Goal: Task Accomplishment & Management: Complete application form

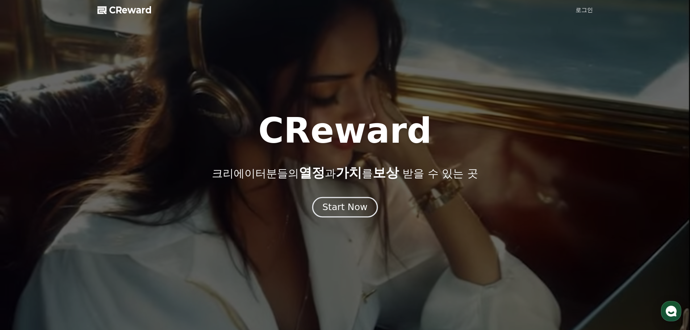
click at [344, 208] on div "Start Now" at bounding box center [344, 207] width 45 height 12
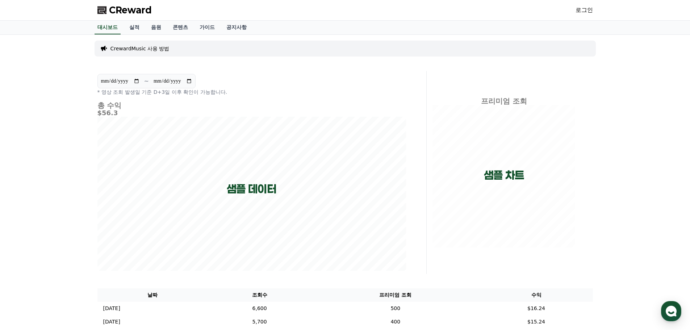
click at [580, 13] on link "로그인" at bounding box center [583, 10] width 17 height 9
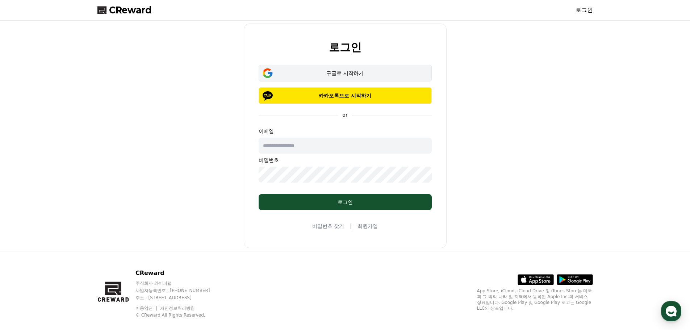
click at [348, 74] on div "구글로 시작하기" at bounding box center [345, 73] width 152 height 7
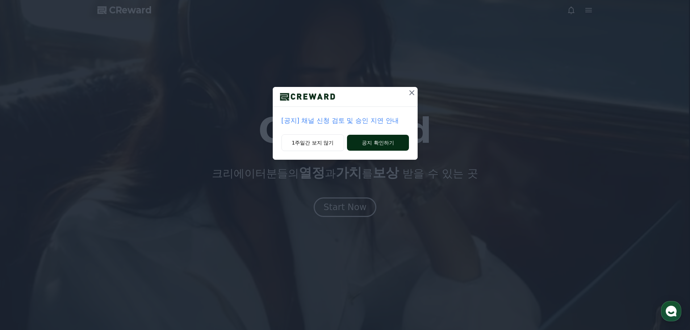
click at [378, 144] on button "공지 확인하기" at bounding box center [378, 143] width 62 height 16
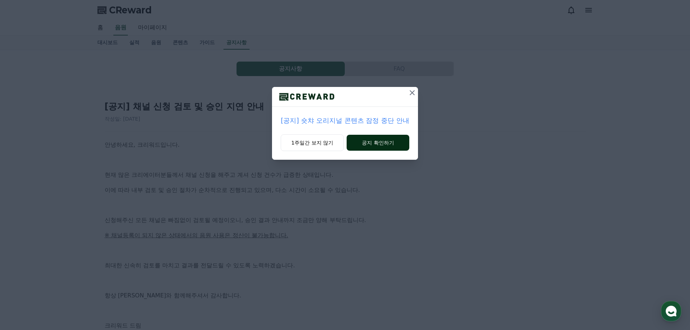
click at [385, 143] on button "공지 확인하기" at bounding box center [377, 143] width 63 height 16
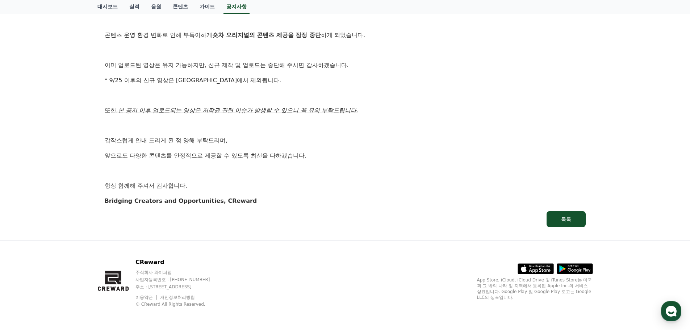
scroll to position [140, 0]
click at [563, 220] on div "목록" at bounding box center [566, 218] width 10 height 7
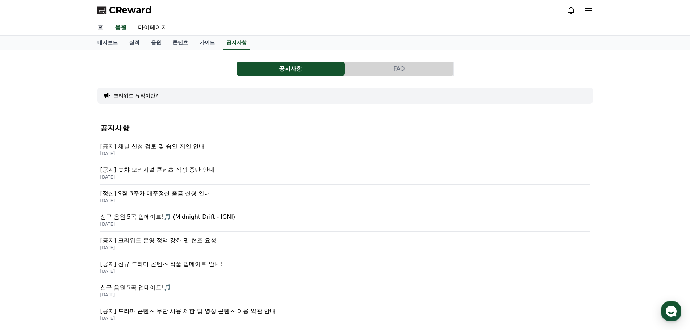
click at [104, 30] on link "홈" at bounding box center [100, 27] width 17 height 15
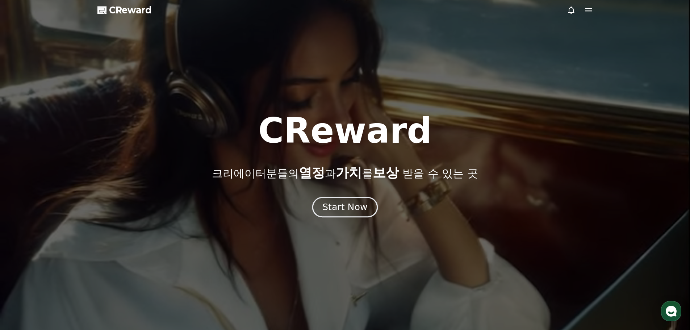
click at [353, 208] on div "Start Now" at bounding box center [344, 207] width 45 height 12
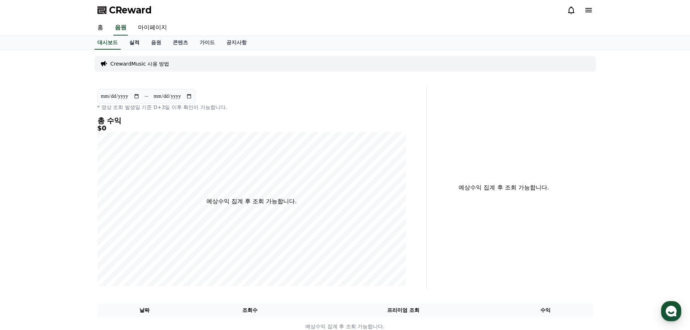
click at [132, 42] on link "실적" at bounding box center [134, 43] width 22 height 14
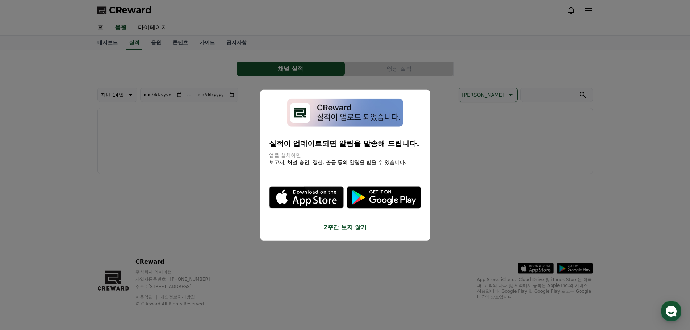
click at [345, 227] on button "2주간 보지 않기" at bounding box center [345, 227] width 152 height 9
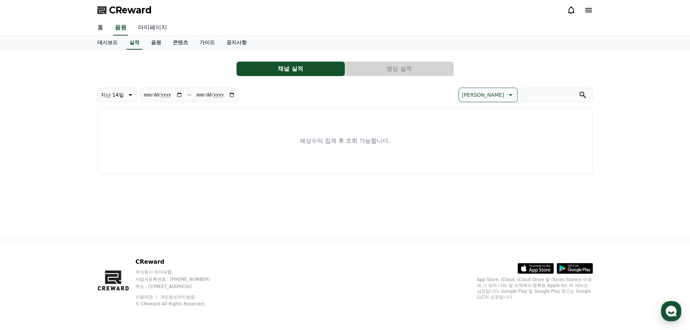
click at [161, 28] on link "마이페이지" at bounding box center [152, 27] width 41 height 15
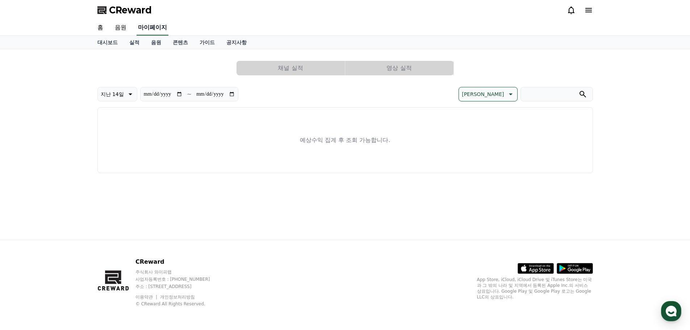
select select "**********"
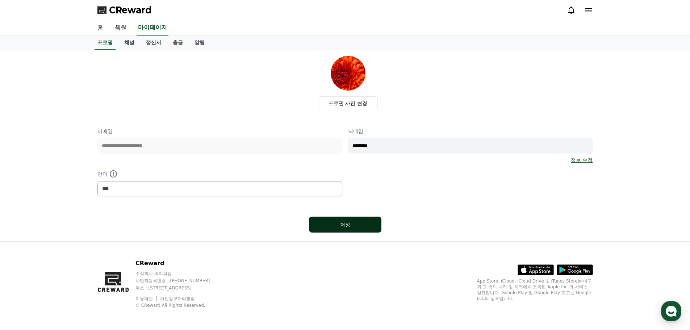
click at [344, 225] on div "저장" at bounding box center [344, 224] width 43 height 7
select select "**********"
click at [132, 42] on link "채널" at bounding box center [129, 43] width 22 height 14
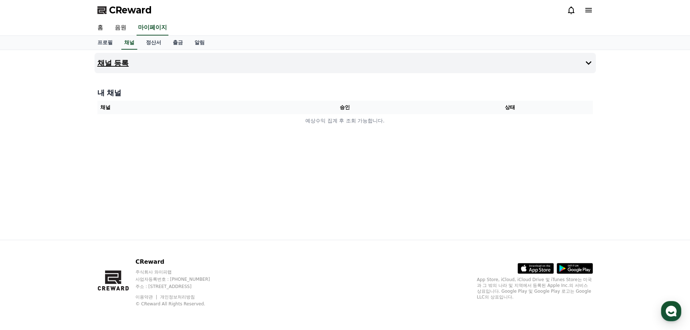
click at [122, 64] on h4 "채널 등록" at bounding box center [112, 63] width 31 height 8
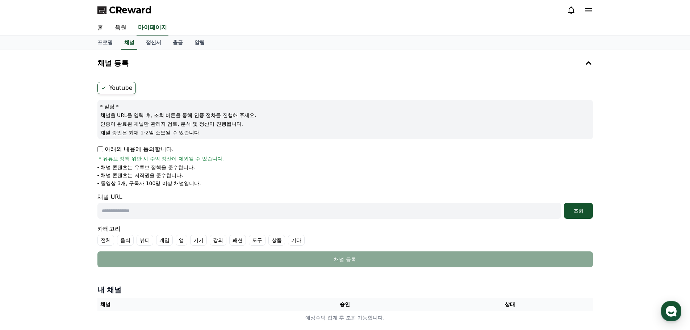
click at [133, 211] on input "text" at bounding box center [328, 211] width 463 height 16
paste input "**********"
type input "**********"
click at [571, 214] on div "조회" at bounding box center [578, 210] width 23 height 7
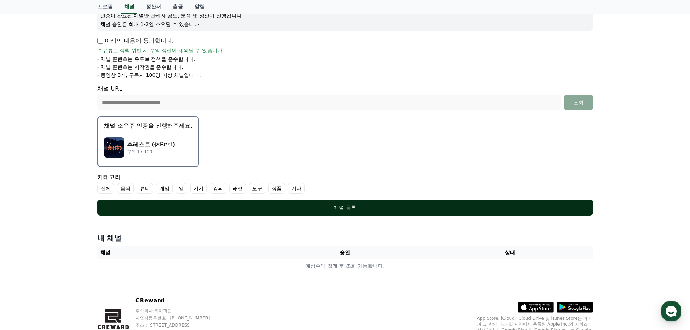
scroll to position [109, 0]
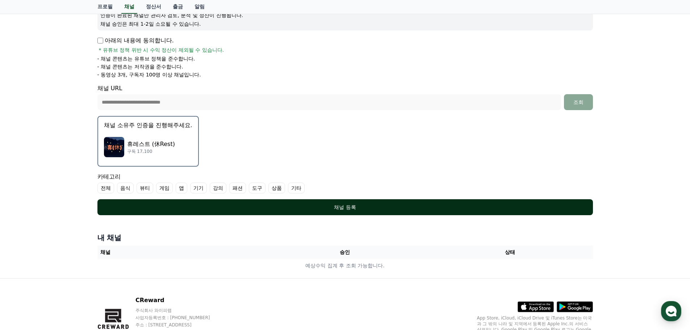
click at [336, 212] on button "채널 등록" at bounding box center [344, 207] width 495 height 16
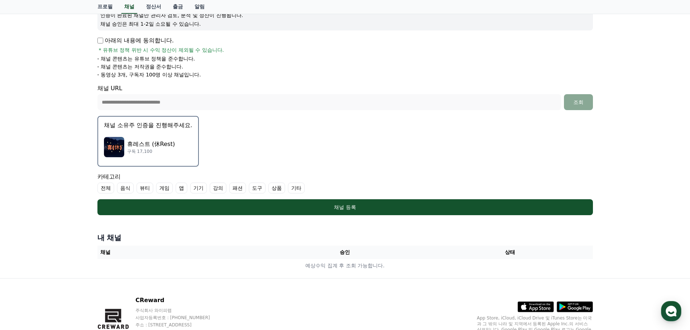
click at [298, 190] on label "기타" at bounding box center [296, 187] width 17 height 11
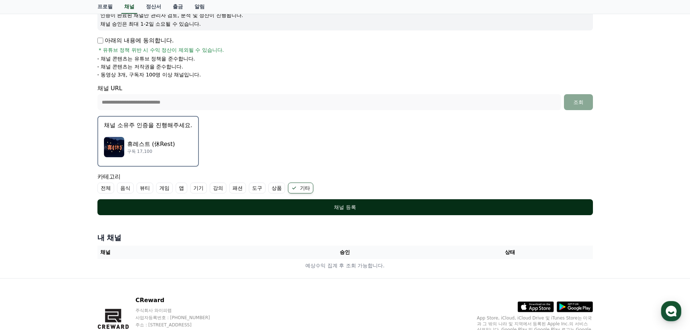
click at [318, 206] on div "채널 등록" at bounding box center [345, 206] width 466 height 7
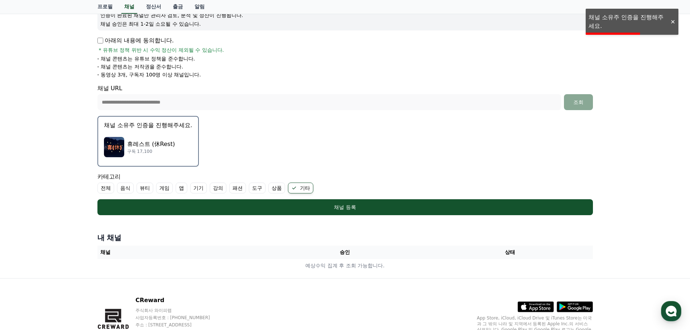
click at [114, 148] on img "button" at bounding box center [114, 147] width 20 height 20
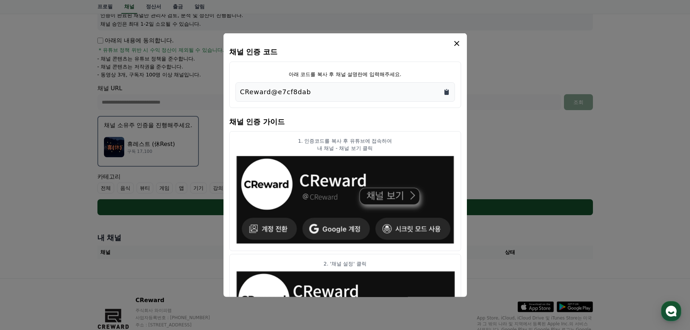
click at [445, 93] on icon "Copy to clipboard" at bounding box center [446, 91] width 4 height 5
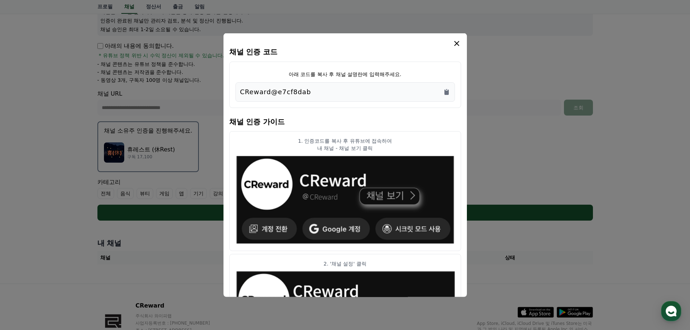
scroll to position [0, 0]
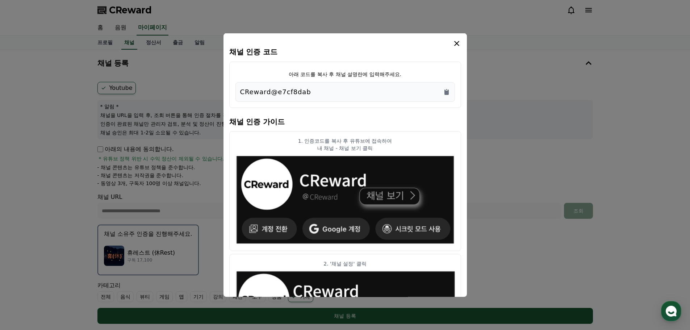
click at [457, 46] on icon "modal" at bounding box center [456, 43] width 9 height 9
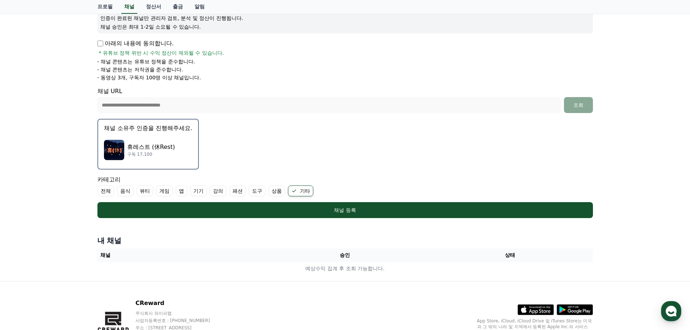
scroll to position [109, 0]
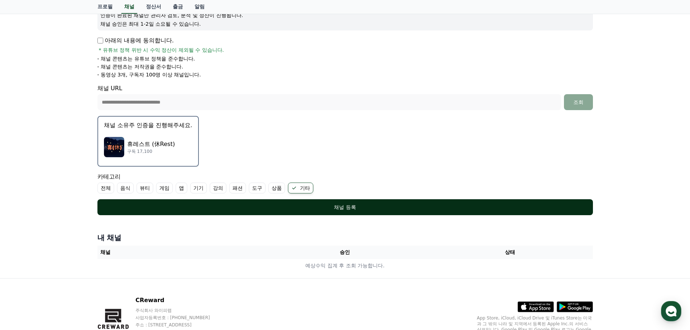
click at [332, 210] on div "채널 등록" at bounding box center [345, 206] width 466 height 7
